Goal: Task Accomplishment & Management: Complete application form

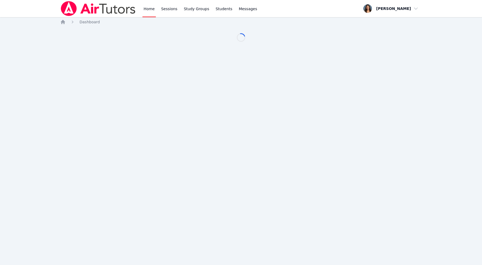
click at [320, 146] on div "Home Sessions Study Groups Students Messages Open user menu Denise Reyes Open m…" at bounding box center [241, 132] width 482 height 265
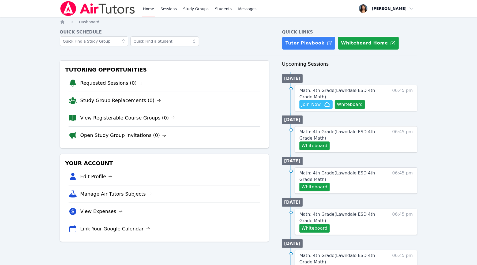
click at [320, 146] on button "Whiteboard" at bounding box center [315, 146] width 30 height 9
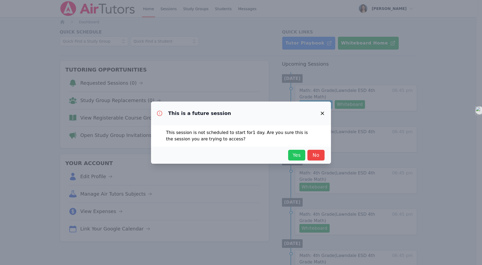
click at [299, 154] on span "Yes" at bounding box center [297, 155] width 12 height 8
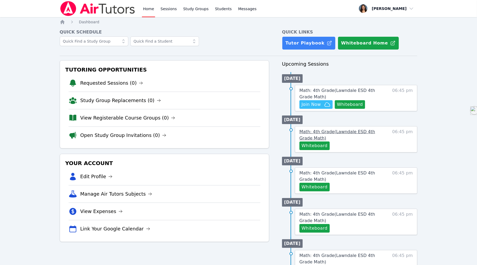
click at [325, 134] on span "Math: 4th Grade ( Lawndale ESD 4th Grade Math )" at bounding box center [338, 135] width 76 height 12
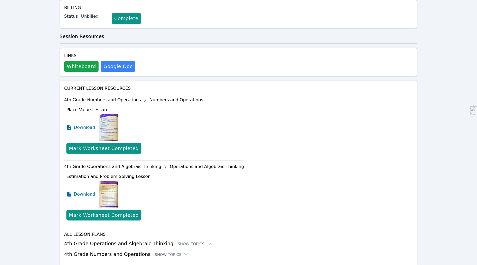
scroll to position [142, 0]
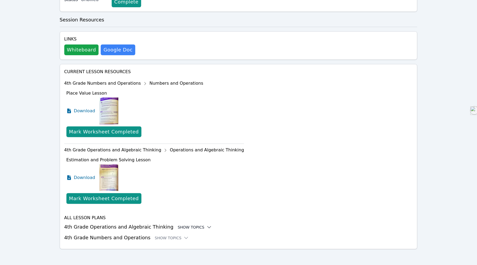
click at [183, 227] on div "Show Topics" at bounding box center [195, 227] width 34 height 5
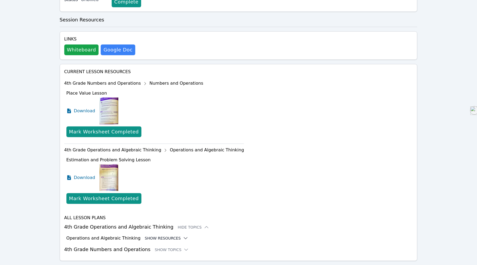
click at [152, 237] on button "Show Resources" at bounding box center [166, 238] width 43 height 5
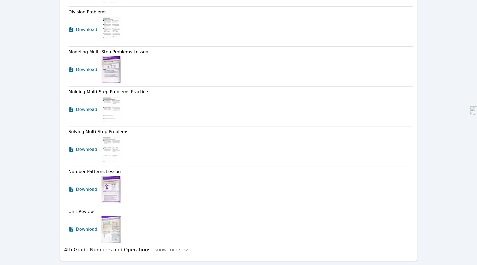
scroll to position [472, 0]
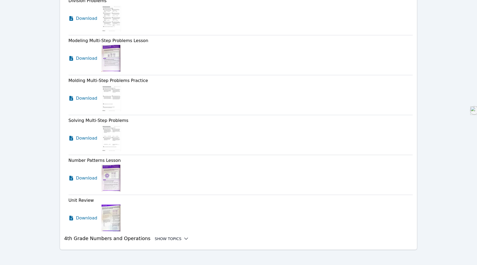
click at [164, 236] on div "Show Topics" at bounding box center [172, 238] width 34 height 5
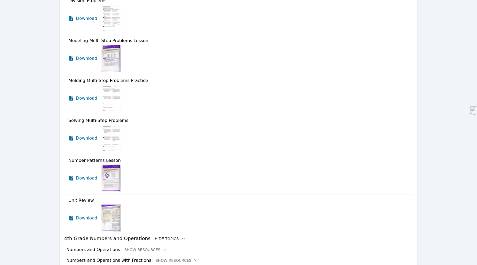
scroll to position [505, 0]
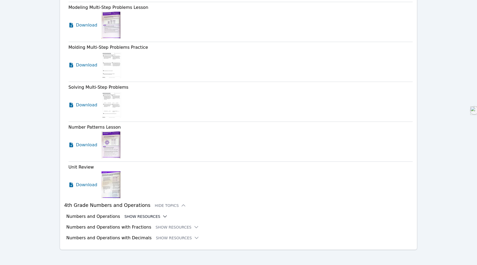
click at [141, 214] on button "Show Resources" at bounding box center [145, 216] width 43 height 5
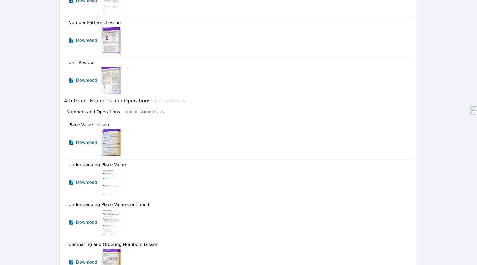
scroll to position [610, 0]
click at [71, 140] on icon at bounding box center [71, 142] width 5 height 5
click at [72, 180] on icon at bounding box center [71, 182] width 4 height 5
click at [69, 221] on icon at bounding box center [71, 222] width 4 height 5
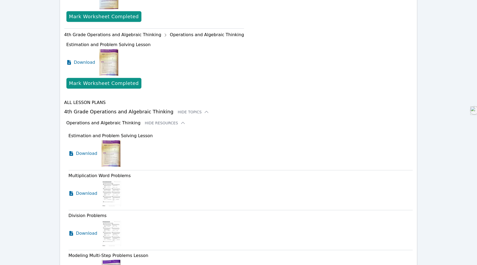
scroll to position [0, 0]
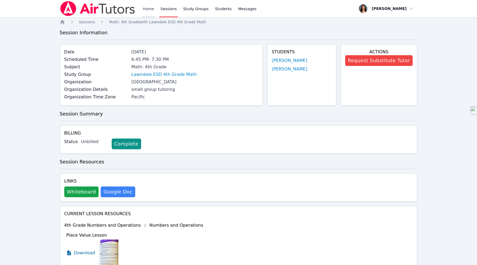
click at [146, 7] on link "Home" at bounding box center [148, 8] width 13 height 17
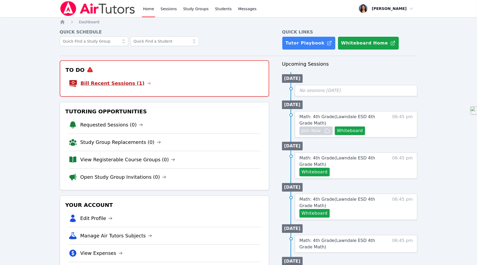
click at [112, 82] on link "Bill Recent Sessions (1)" at bounding box center [116, 84] width 70 height 8
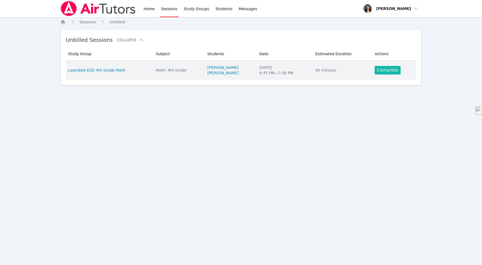
click at [381, 71] on link "Complete" at bounding box center [388, 70] width 26 height 9
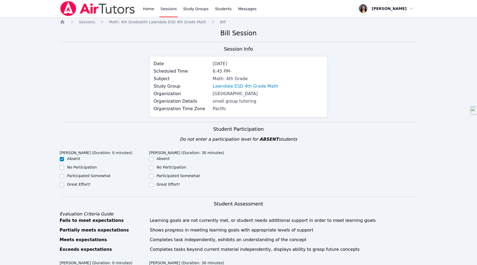
click at [150, 187] on div at bounding box center [151, 185] width 4 height 6
click at [150, 185] on input "Great Effort!" at bounding box center [151, 185] width 4 height 4
checkbox input "true"
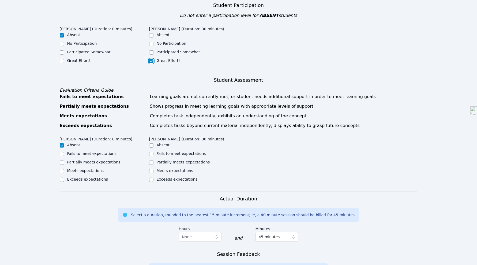
scroll to position [125, 0]
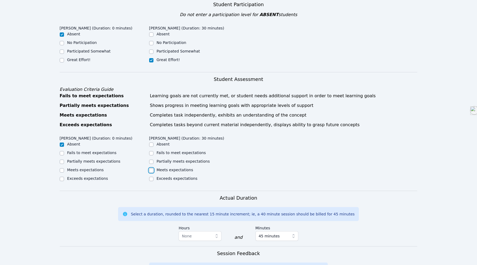
click at [151, 170] on input "Meets expectations" at bounding box center [151, 170] width 4 height 4
checkbox input "true"
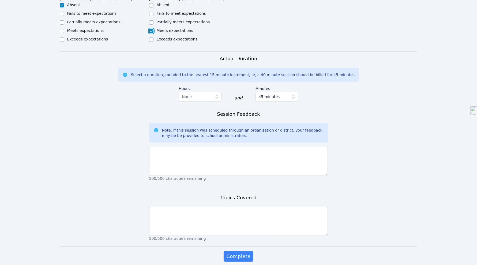
scroll to position [264, 0]
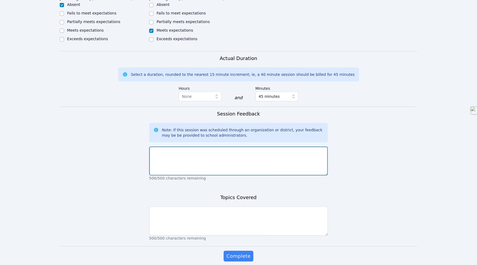
click at [192, 159] on textarea at bounding box center [238, 161] width 179 height 29
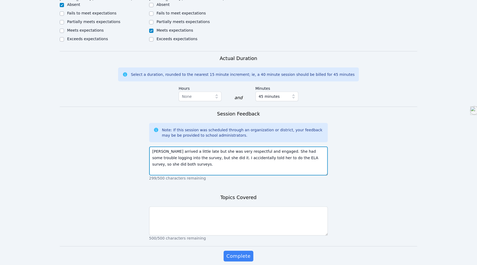
scroll to position [274, 0]
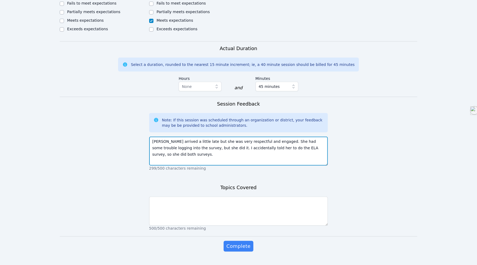
type textarea "Emma arrived a little late but she was very respectful and engaged. She had som…"
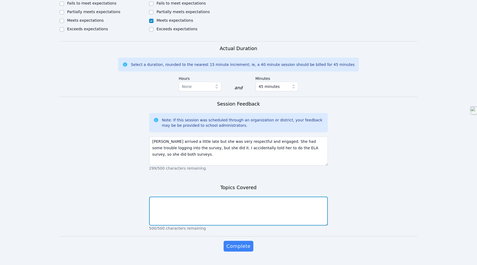
click at [188, 203] on textarea at bounding box center [238, 211] width 179 height 29
type textarea "W"
type textarea "She completed the survey and then work on an all about me"
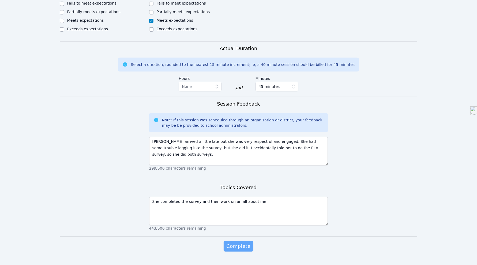
click at [247, 249] on span "Complete" at bounding box center [238, 247] width 24 height 8
